Goal: Find specific page/section: Find specific page/section

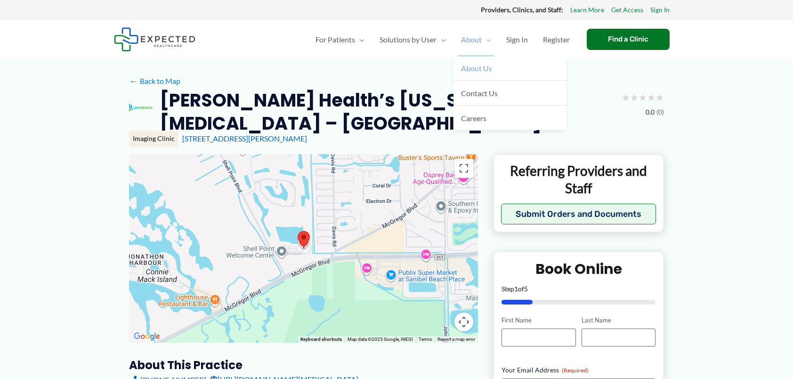
click at [486, 68] on span "About Us" at bounding box center [476, 68] width 31 height 9
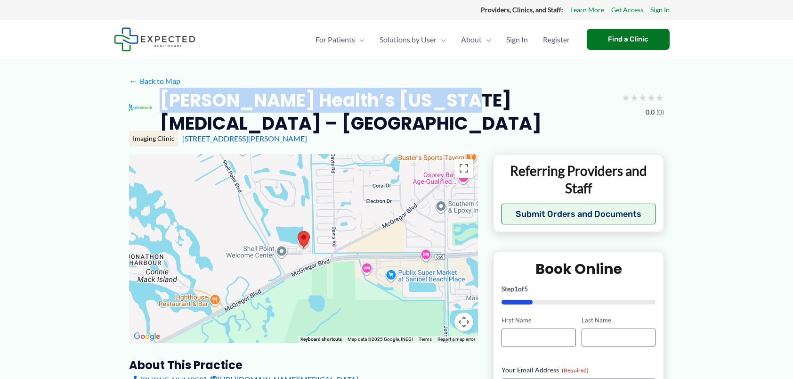
drag, startPoint x: 176, startPoint y: 99, endPoint x: 446, endPoint y: 97, distance: 270.4
click at [446, 97] on h2 "Lee Health’s Florida Radiology – Shell Point" at bounding box center [387, 112] width 454 height 47
copy h2 "Lee Health’s Florida Radiology"
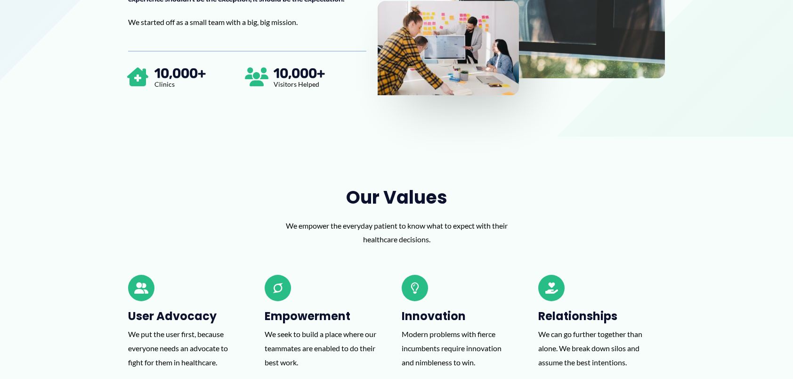
scroll to position [495, 0]
